Goal: Task Accomplishment & Management: Manage account settings

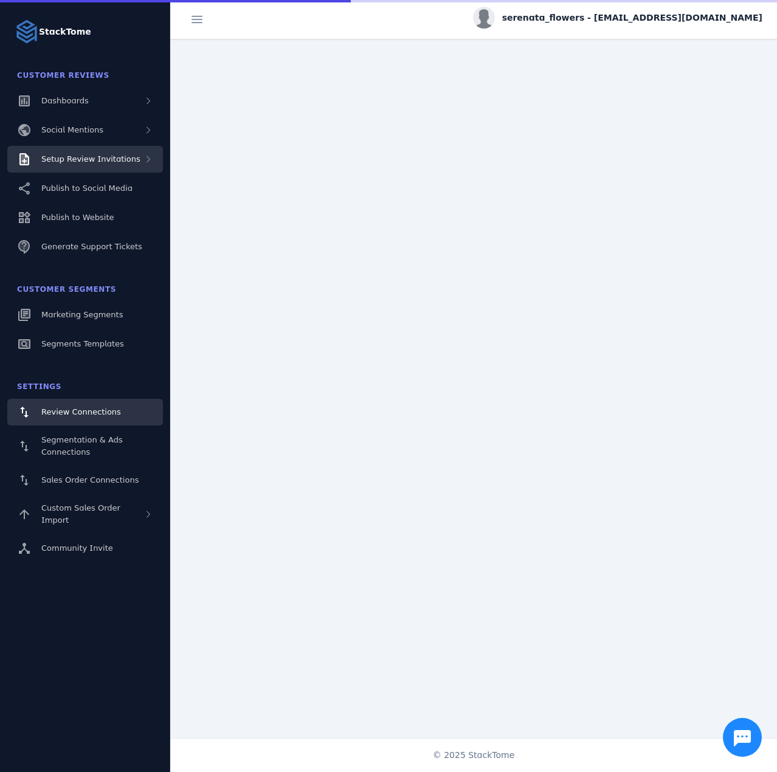
click at [127, 154] on span "Setup Review Invitations" at bounding box center [90, 158] width 99 height 9
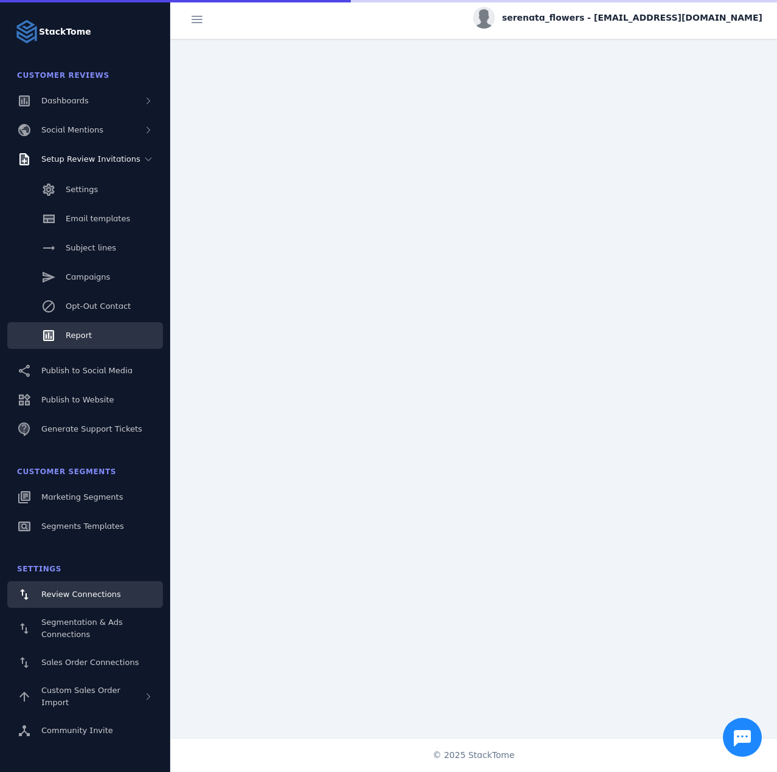
click at [88, 333] on span "Report" at bounding box center [79, 335] width 26 height 9
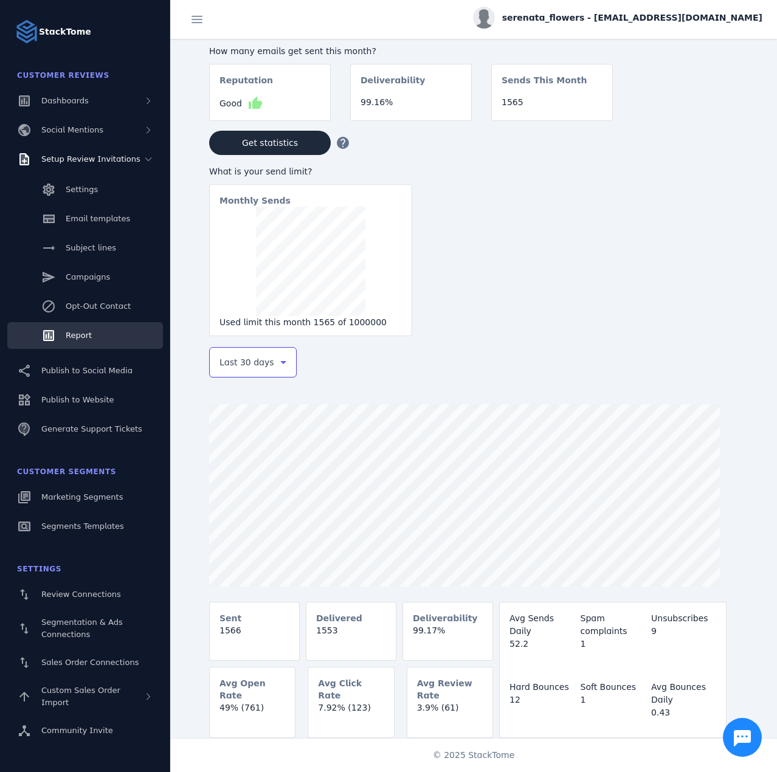
click at [263, 367] on span "Last 30 days" at bounding box center [247, 362] width 55 height 15
click at [254, 458] on span "Last 7 days" at bounding box center [243, 458] width 49 height 15
click at [652, 19] on span "serenata_flowers - [EMAIL_ADDRESS][DOMAIN_NAME]" at bounding box center [632, 18] width 260 height 13
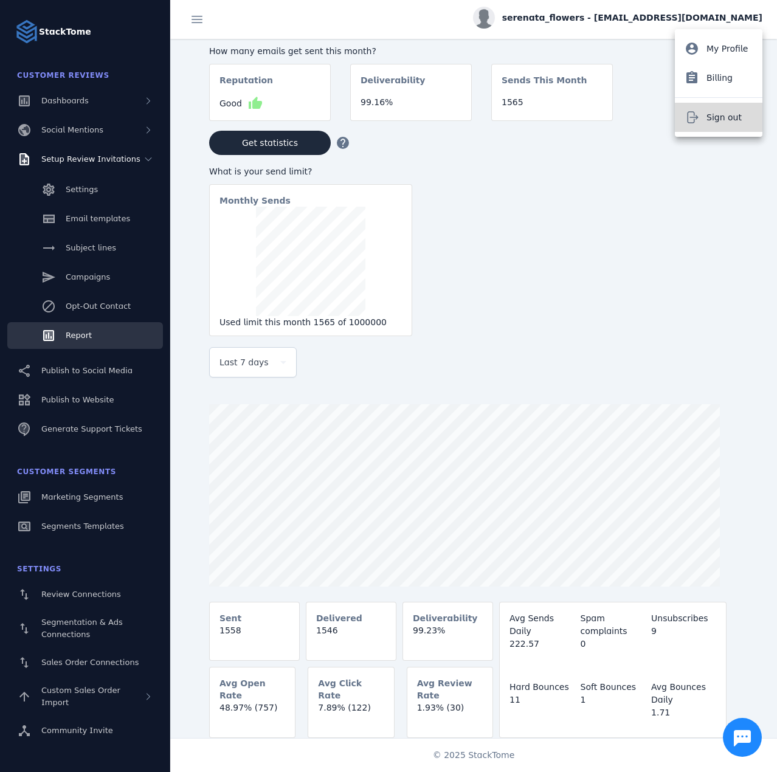
click at [725, 117] on span "Sign out" at bounding box center [724, 117] width 35 height 15
